Goal: Contribute content

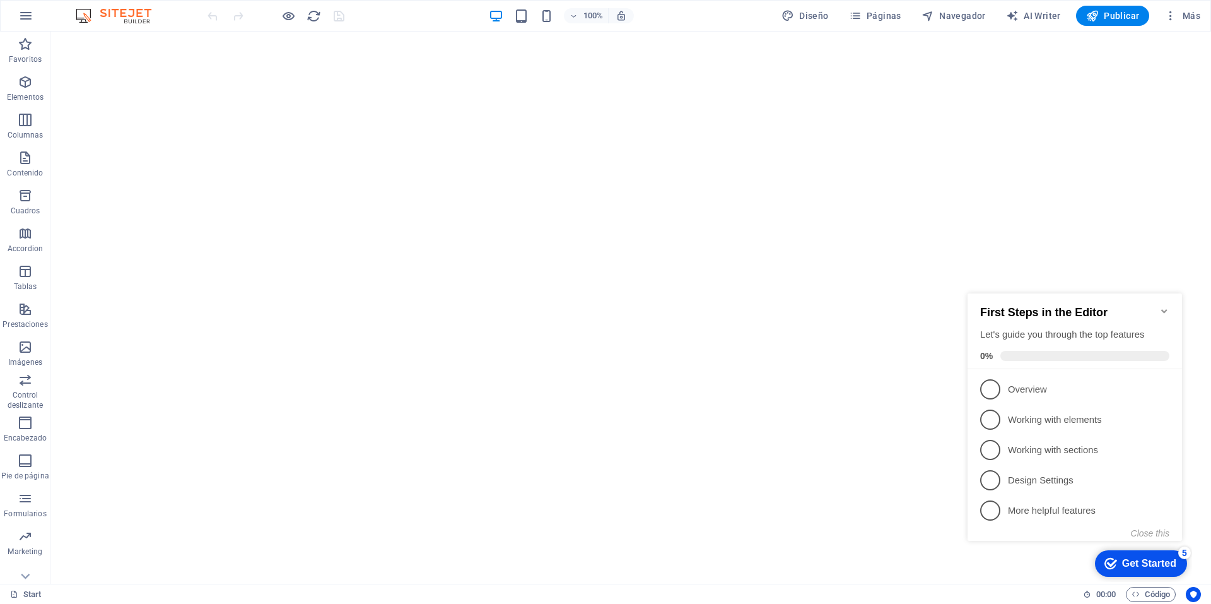
click at [1170, 305] on div "First Steps in the Editor Let's guide you through the top features 0%" at bounding box center [1075, 331] width 215 height 76
click at [1149, 533] on button "Close this" at bounding box center [1150, 533] width 38 height 10
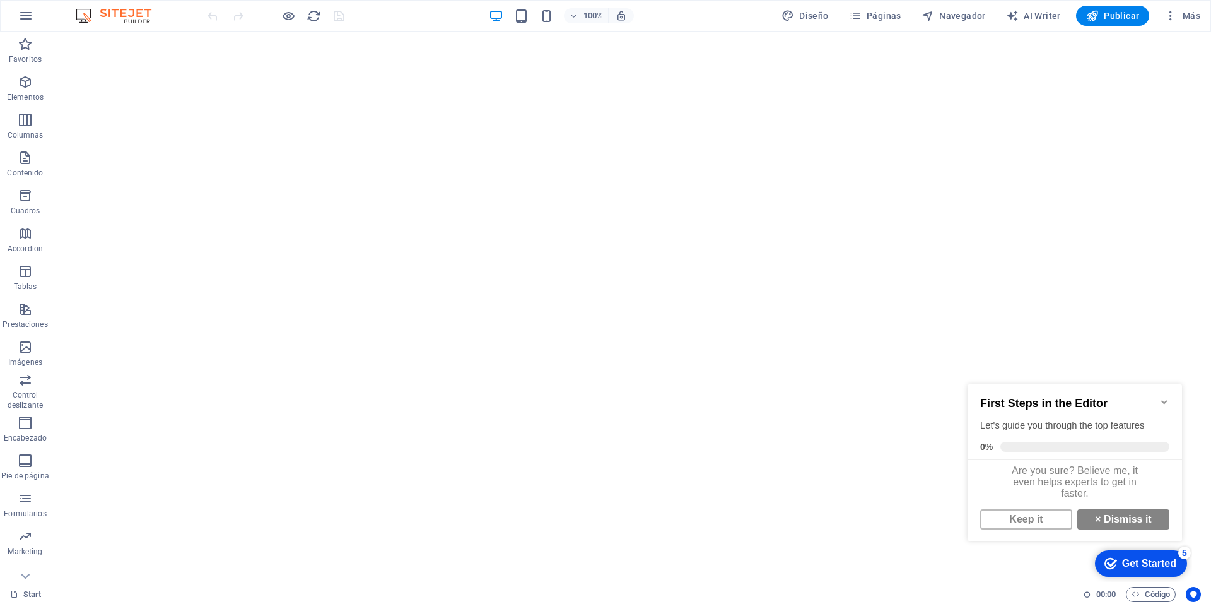
click at [1165, 400] on icon "Minimize checklist" at bounding box center [1165, 402] width 6 height 4
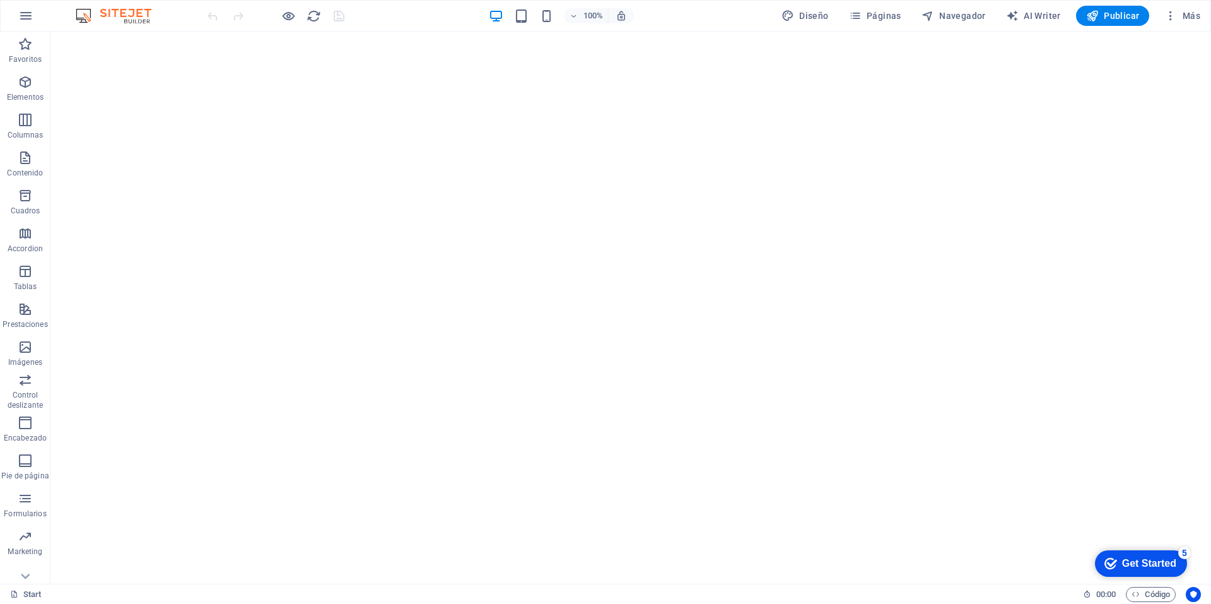
click at [514, 594] on div "Tipo de Cambio Dolar Americano: $18.72" at bounding box center [626, 601] width 586 height 15
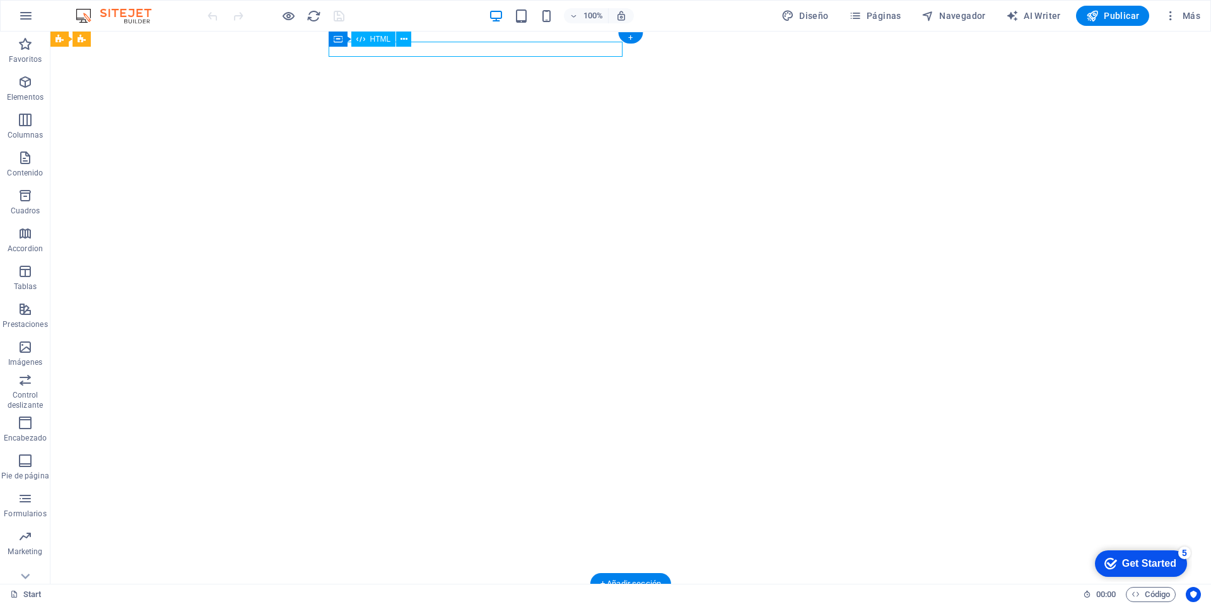
click at [514, 594] on div "Tipo de Cambio Dolar Americano: $18.72" at bounding box center [626, 601] width 586 height 15
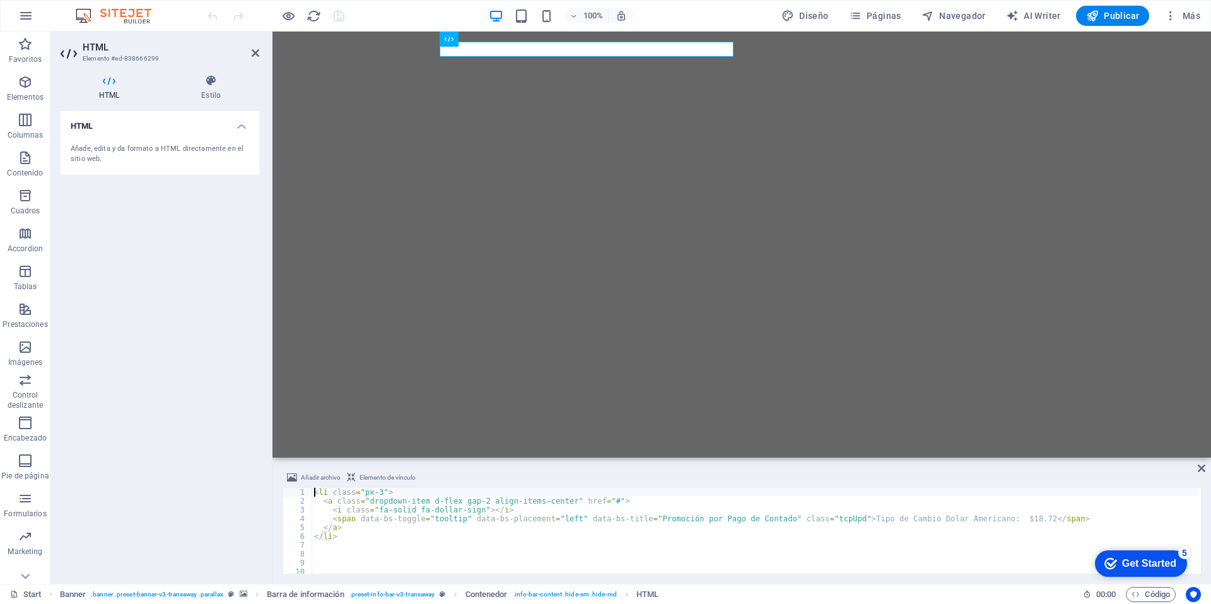
click at [989, 519] on div "< li class = "px-3" > < a class = "dropdown-item d-flex gap-2 align-items-cente…" at bounding box center [755, 539] width 887 height 103
type textarea "<span data-bs-toggle="tooltip" data-bs-placement="left" data-bs-title="Promoció…"
click at [1115, 18] on span "Publicar" at bounding box center [1114, 15] width 54 height 13
